Goal: Transaction & Acquisition: Purchase product/service

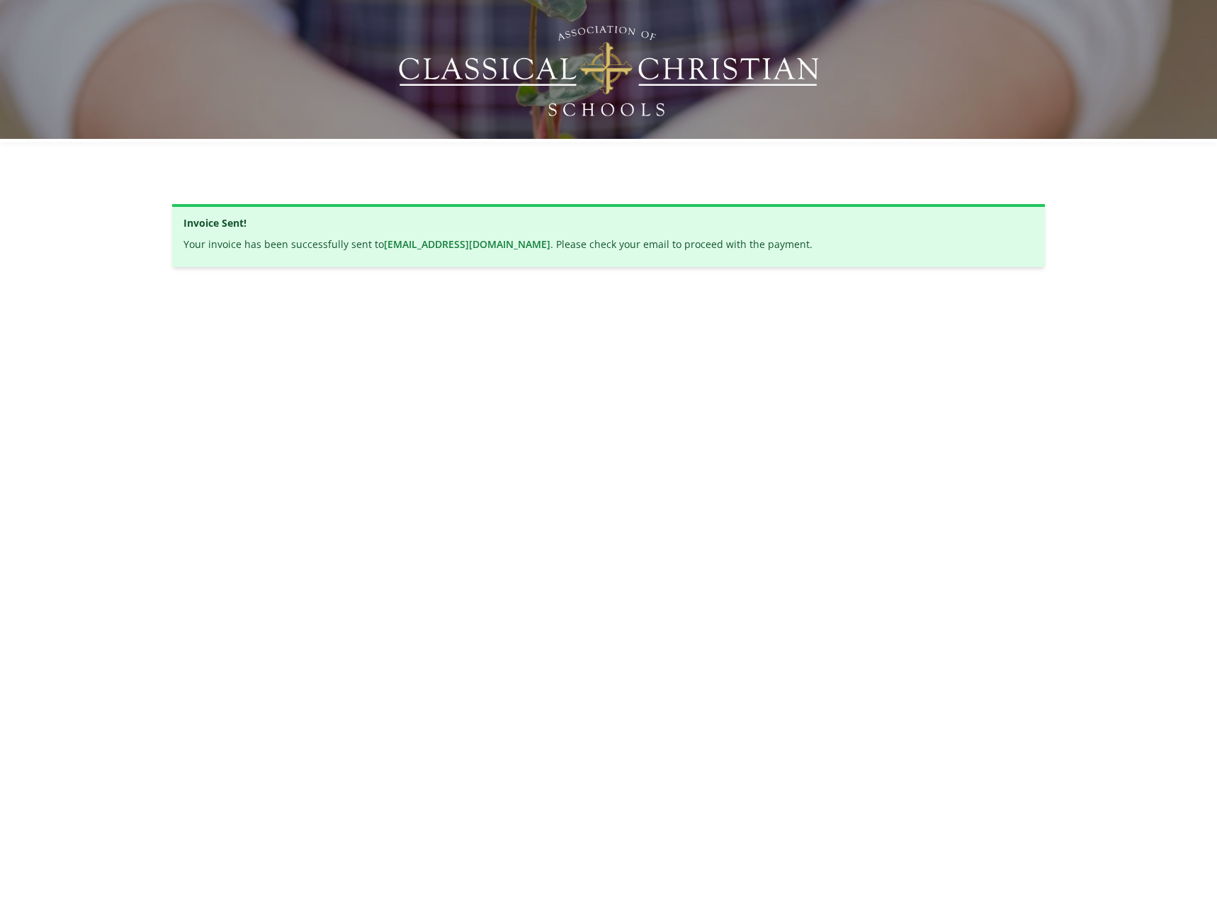
click at [531, 63] on img at bounding box center [609, 70] width 424 height 99
